Goal: Task Accomplishment & Management: Use online tool/utility

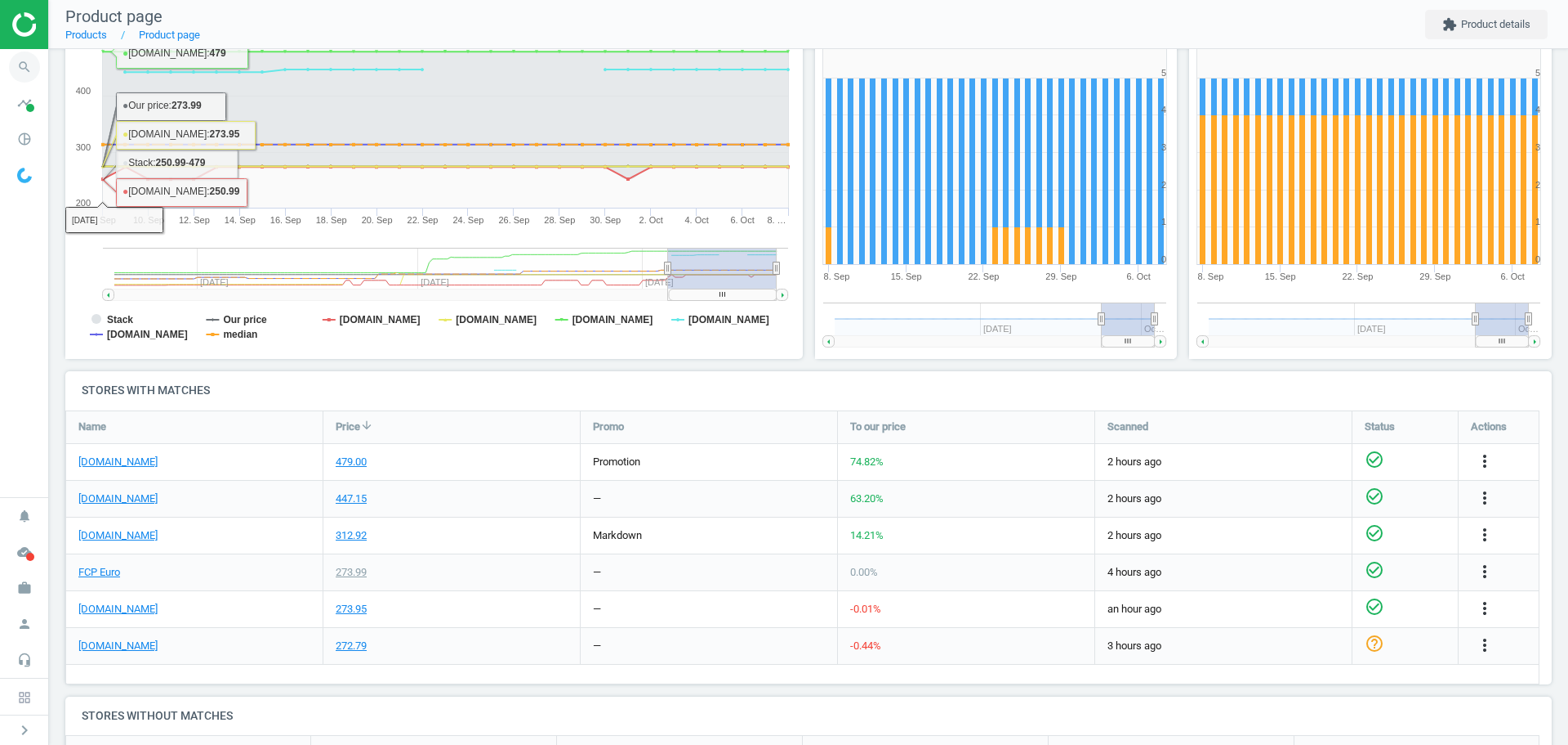
click at [25, 68] on icon "search" at bounding box center [24, 67] width 31 height 31
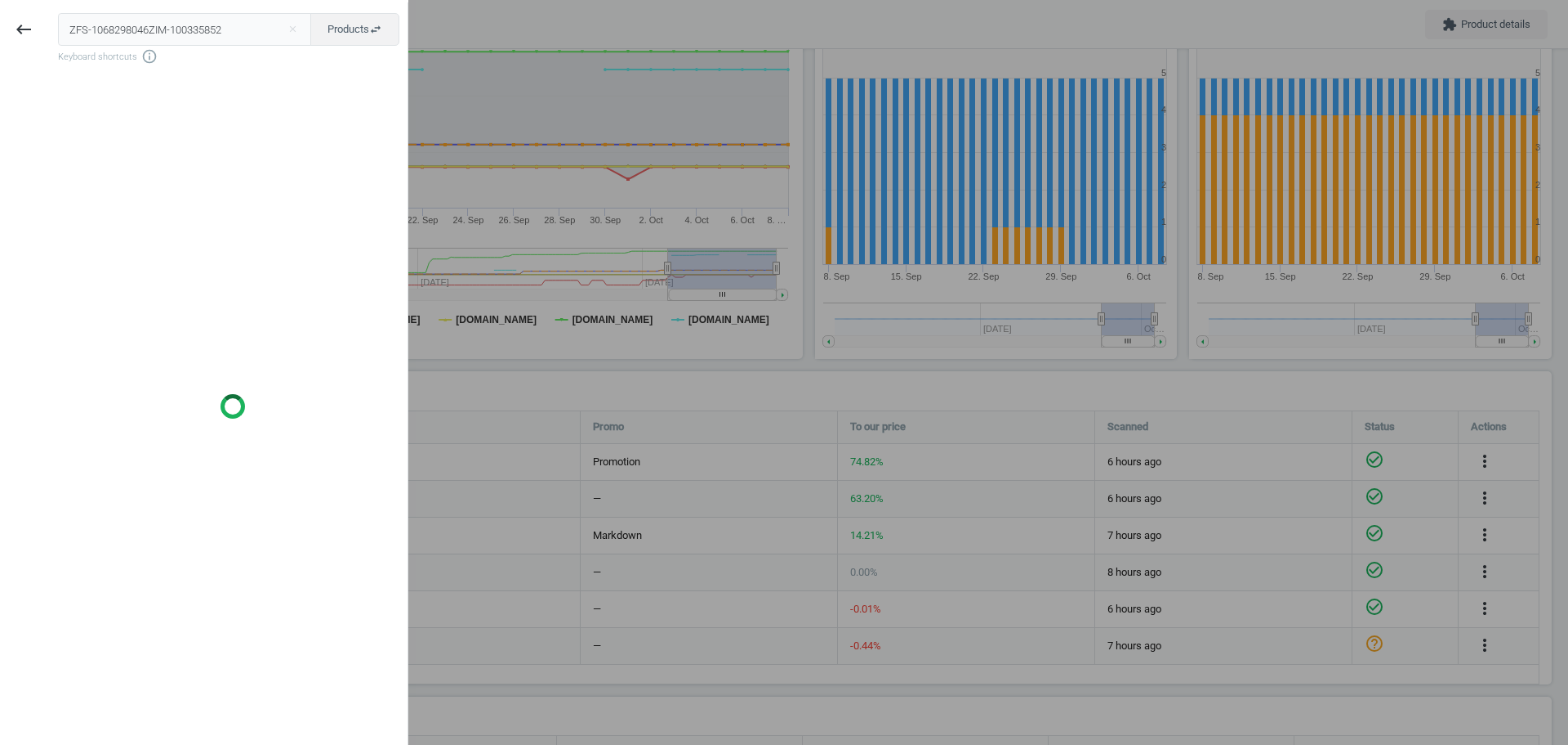
click at [147, 38] on input "ZFS-1068298046ZIM-100335852" at bounding box center [185, 29] width 254 height 33
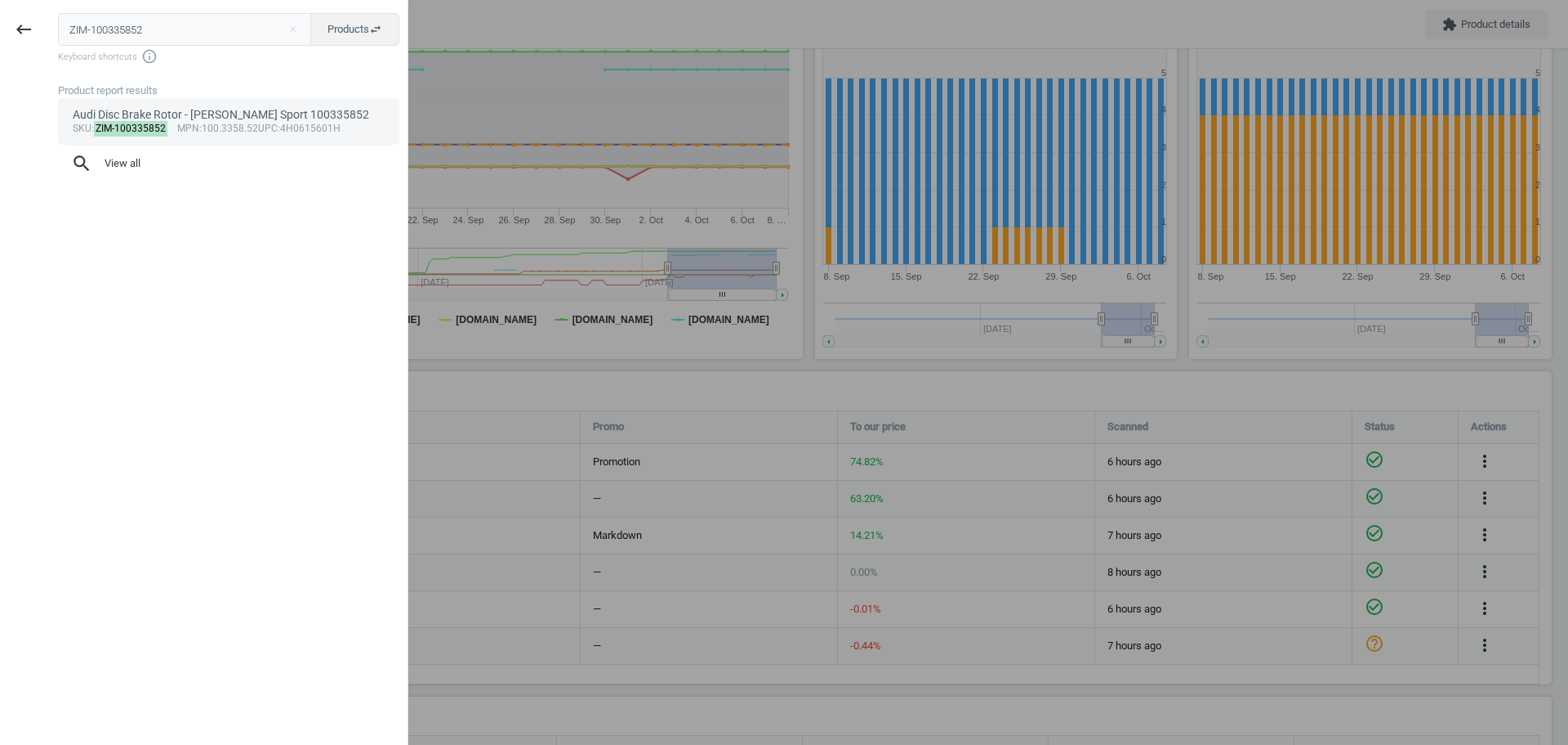
type input "ZIM-100335852"
click at [123, 125] on mark "ZIM-100335852" at bounding box center [131, 129] width 74 height 16
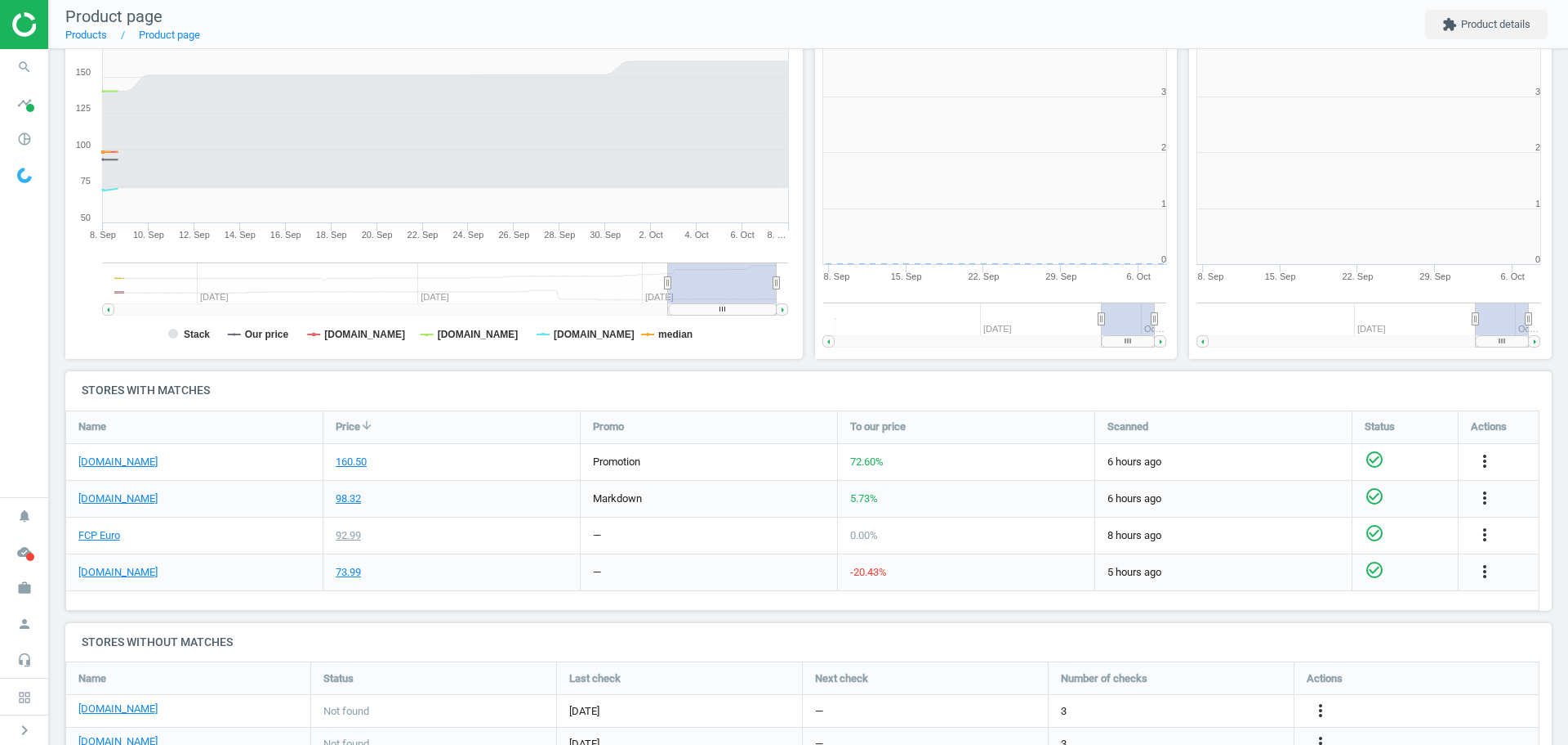
scroll to position [352, 384]
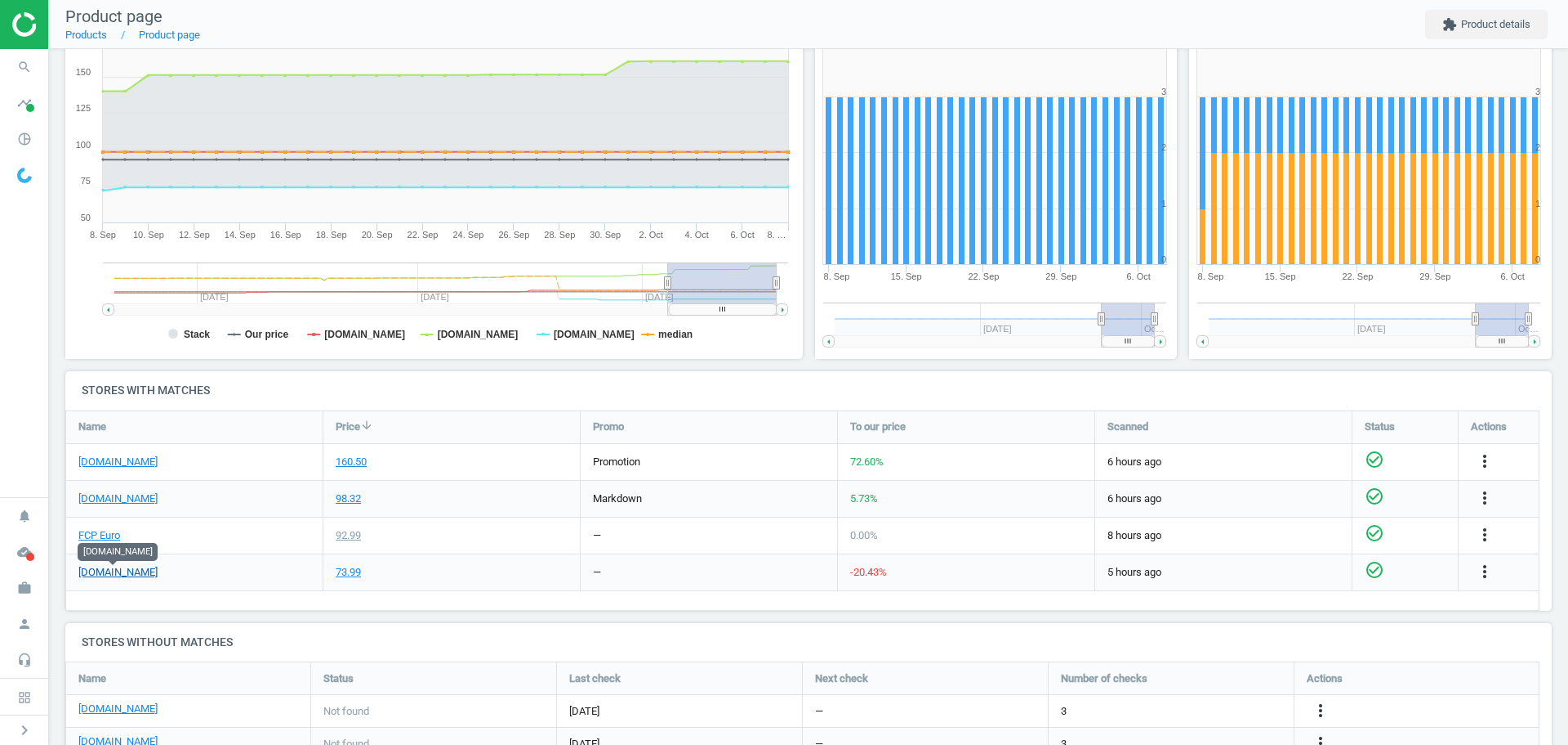
click at [124, 574] on link "[DOMAIN_NAME]" at bounding box center [118, 572] width 79 height 15
click at [1482, 573] on icon "more_vert" at bounding box center [1484, 571] width 20 height 20
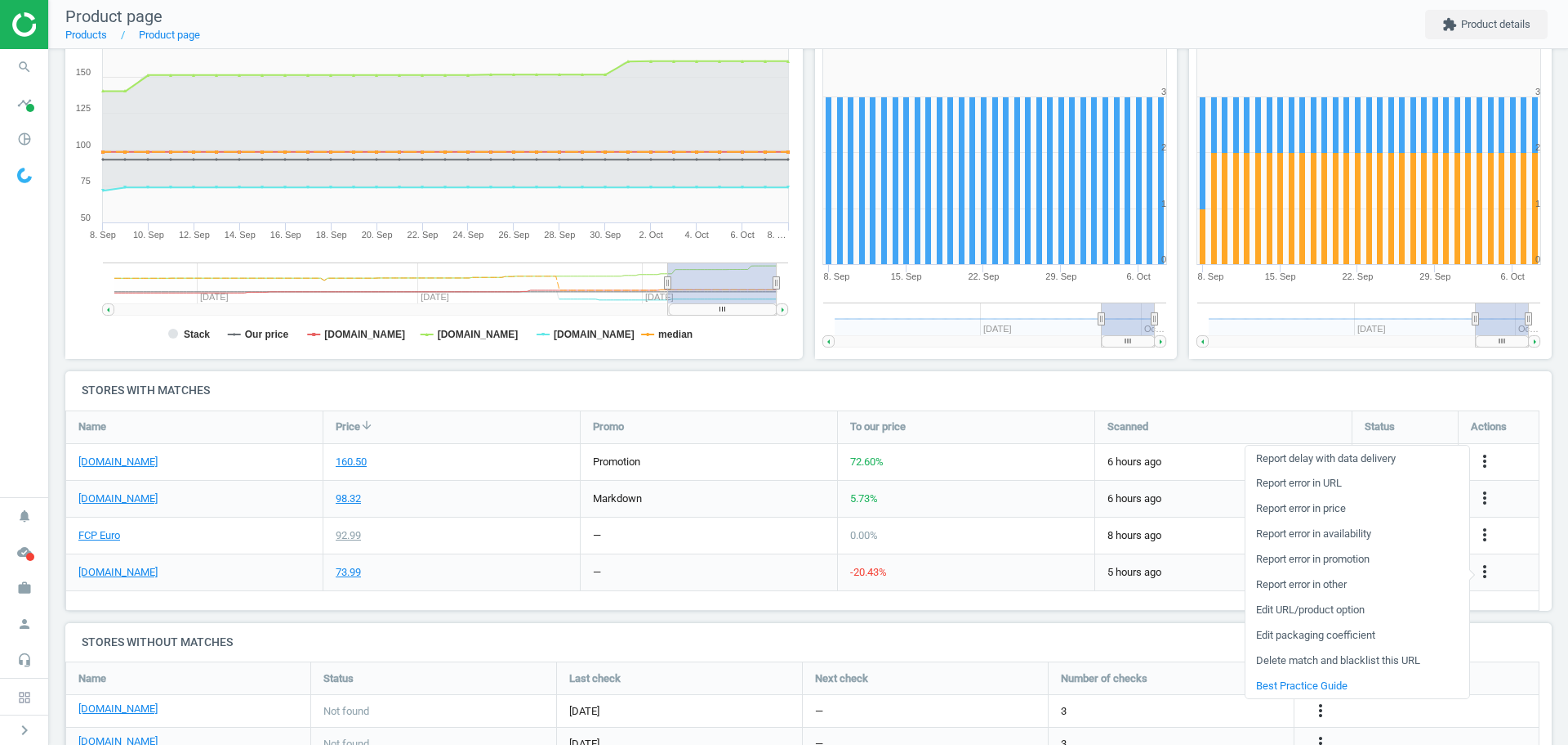
click at [1346, 613] on link "Edit URL/product option" at bounding box center [1357, 610] width 224 height 25
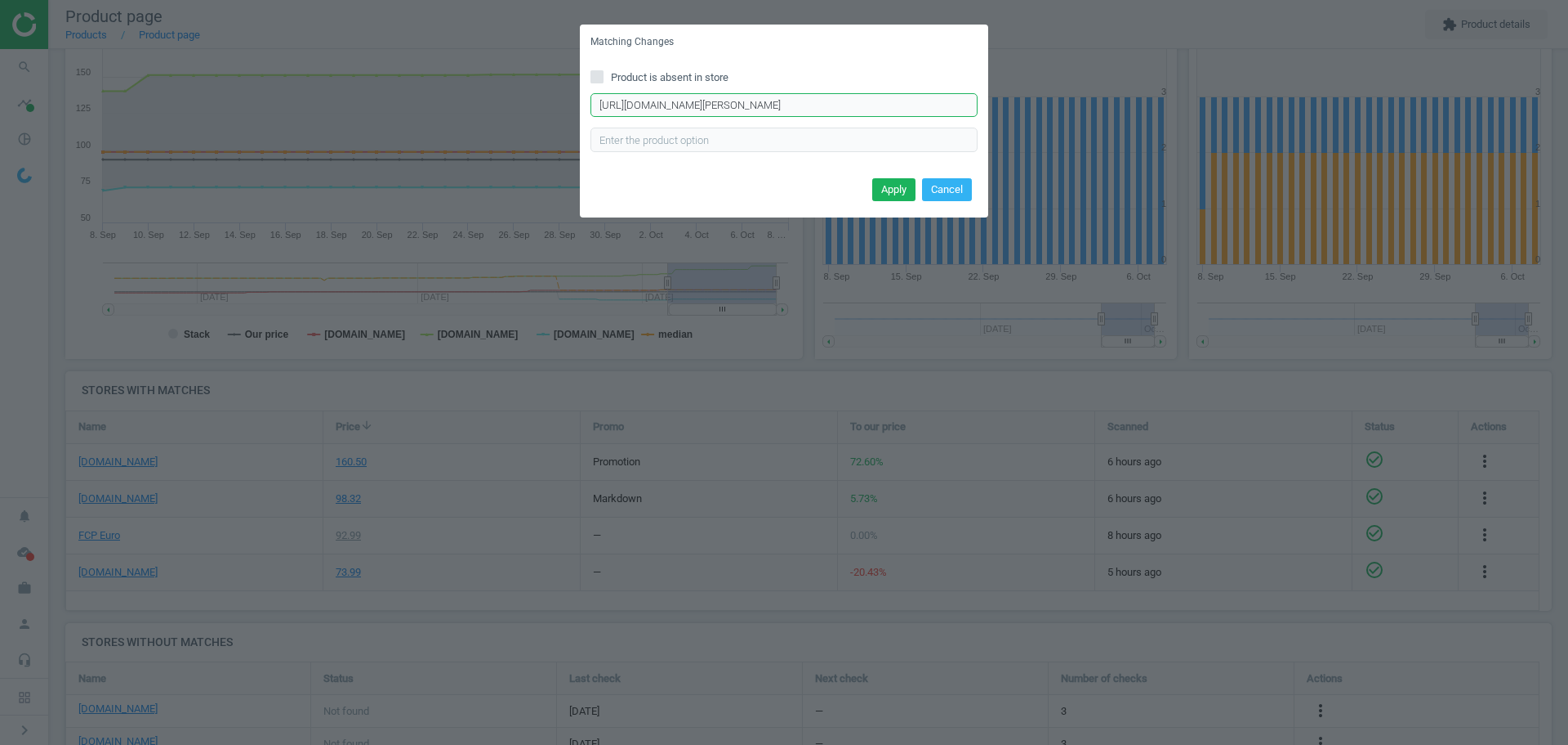
click at [726, 111] on input "[URL][DOMAIN_NAME][PERSON_NAME]" at bounding box center [784, 105] width 387 height 24
paste input "q~"
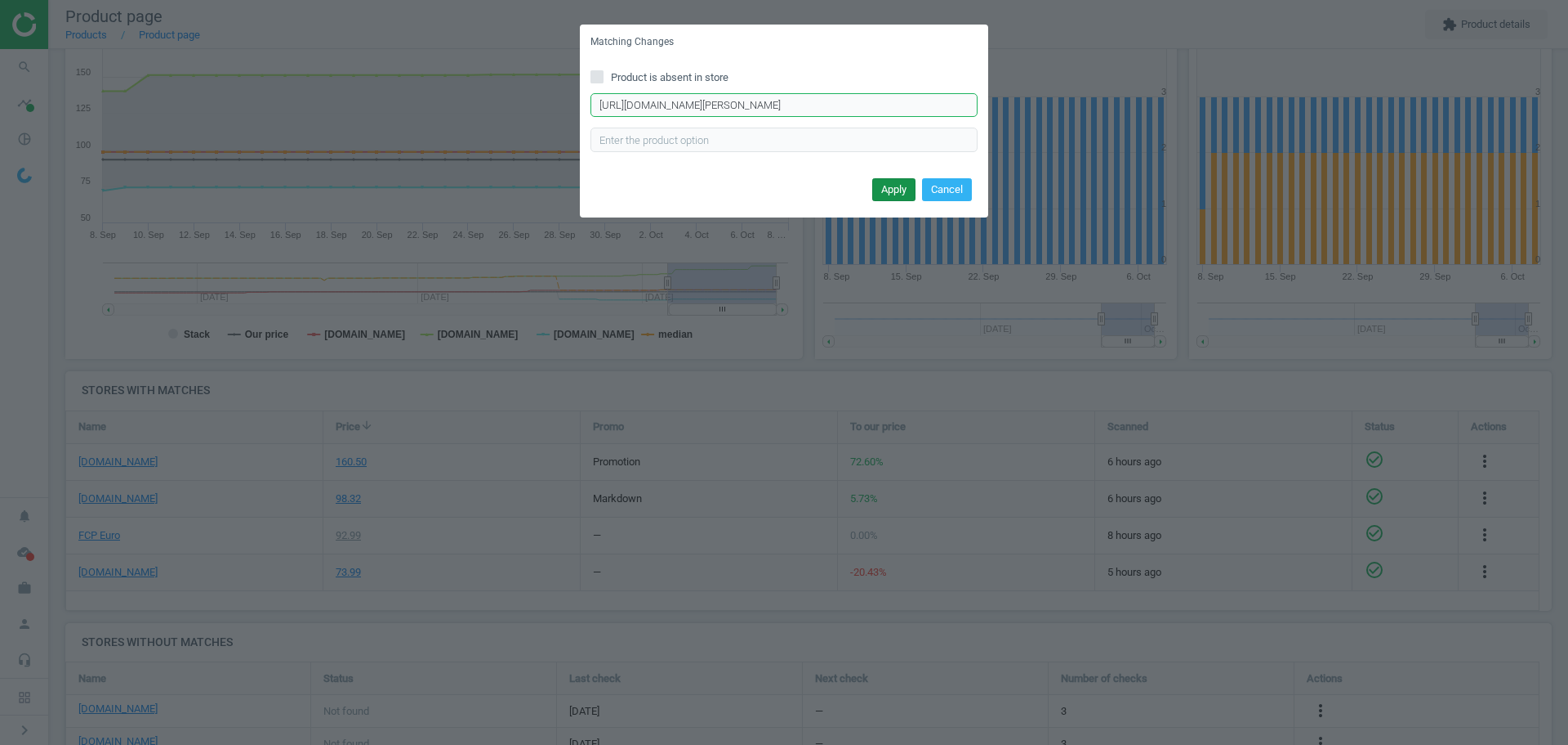
type input "[URL][DOMAIN_NAME][PERSON_NAME]"
click at [893, 188] on button "Apply" at bounding box center [894, 189] width 43 height 23
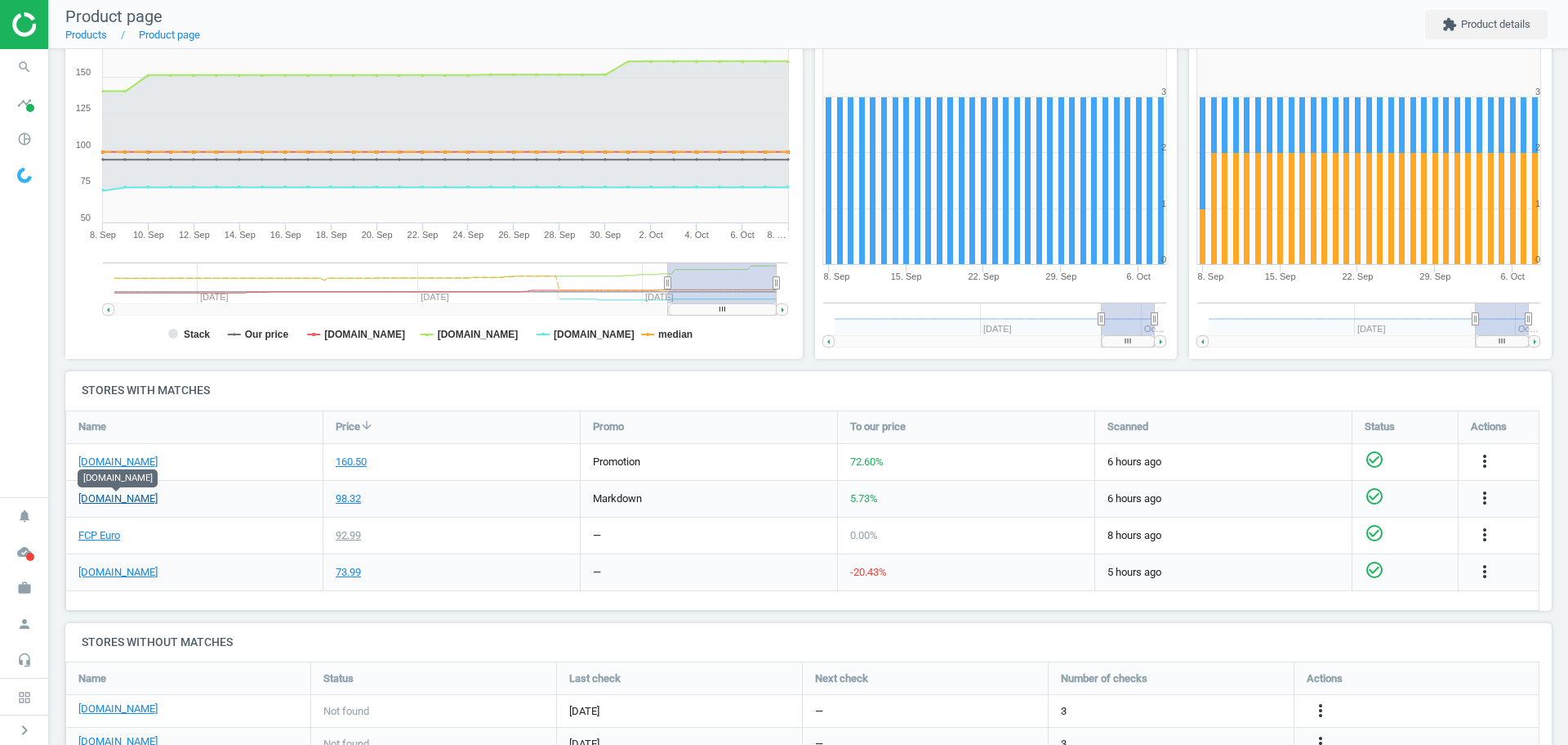
click at [142, 501] on link "[DOMAIN_NAME]" at bounding box center [118, 499] width 79 height 15
